Goal: Information Seeking & Learning: Learn about a topic

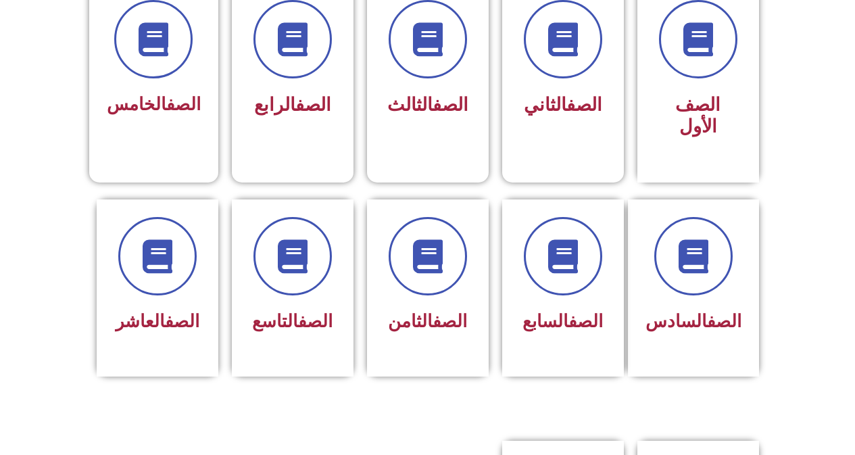
scroll to position [406, 0]
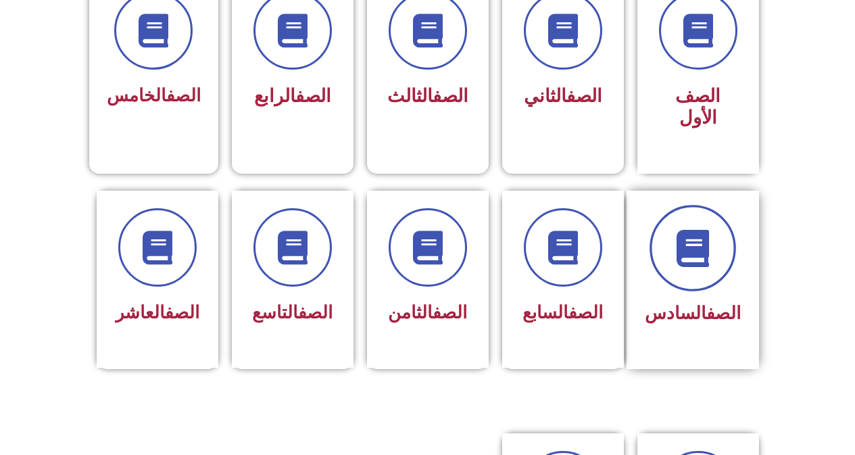
click at [695, 251] on span at bounding box center [693, 248] width 87 height 87
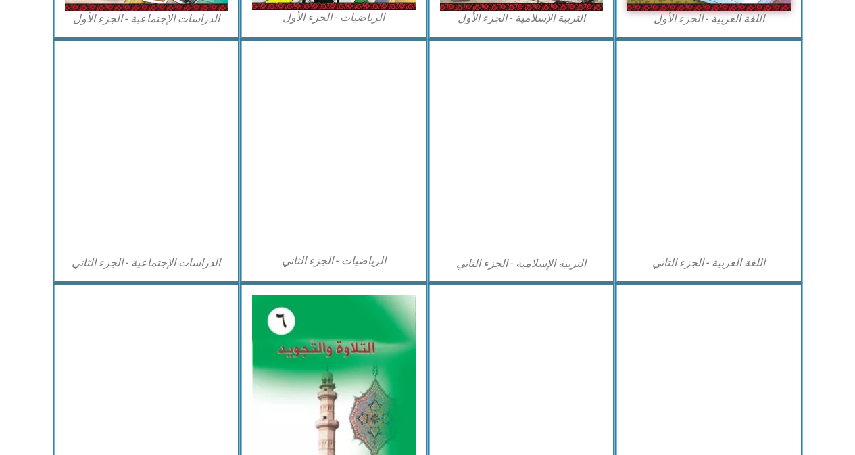
scroll to position [676, 0]
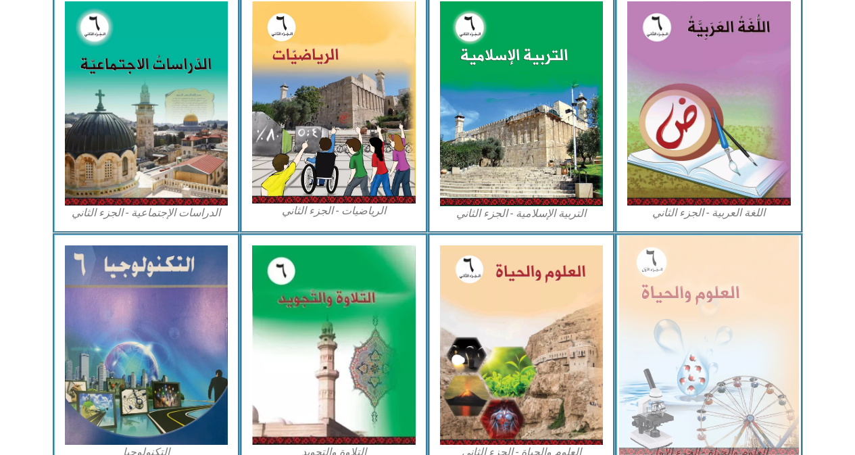
click at [673, 284] on img at bounding box center [709, 344] width 180 height 219
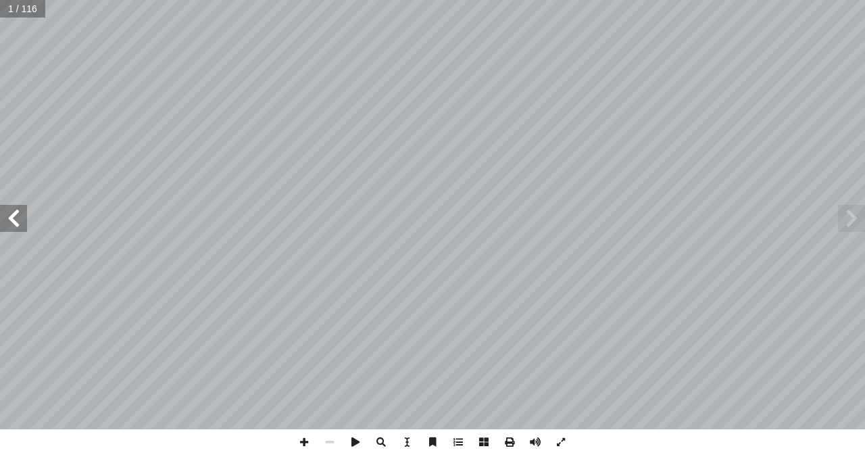
click at [24, 4] on input "text" at bounding box center [22, 9] width 45 height 18
type input "**"
click at [22, 225] on span at bounding box center [13, 218] width 27 height 27
click at [303, 440] on span at bounding box center [304, 442] width 26 height 26
click at [18, 214] on span at bounding box center [13, 218] width 27 height 27
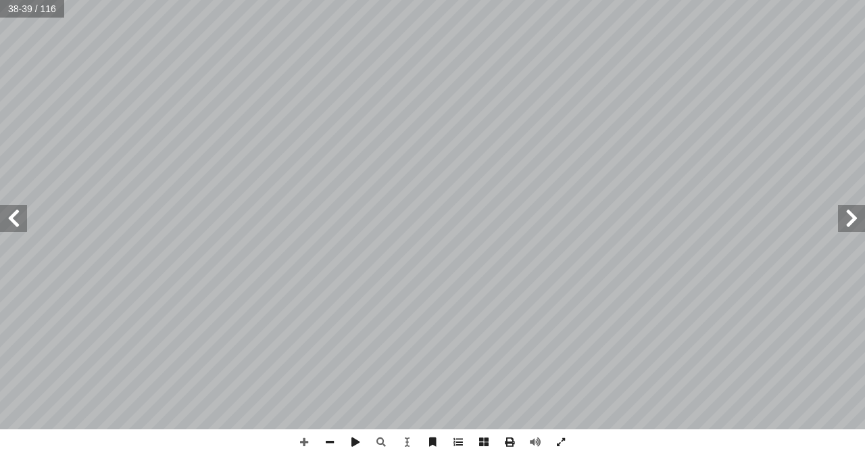
click at [11, 214] on span at bounding box center [13, 218] width 27 height 27
